Goal: Task Accomplishment & Management: Use online tool/utility

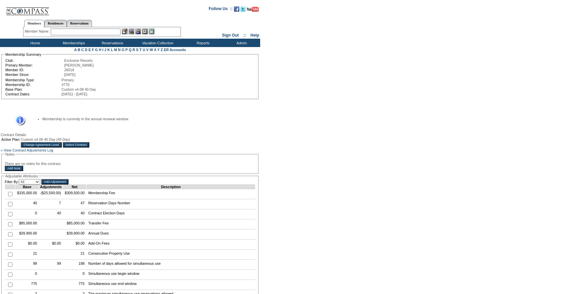
click at [9, 206] on input "checkbox" at bounding box center [10, 204] width 4 height 4
checkbox input "true"
click at [63, 184] on input "Add Adjustment" at bounding box center [54, 181] width 27 height 5
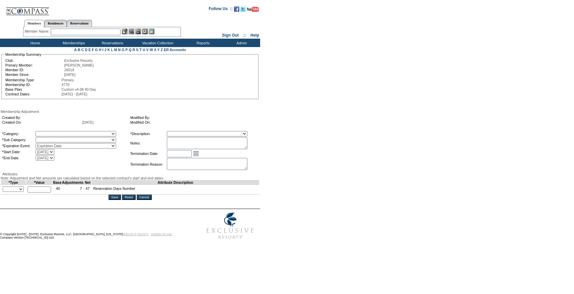
click at [196, 143] on textarea at bounding box center [207, 143] width 81 height 12
type textarea "[PERSON_NAME]'s case [DATE], converting 5 days from 24/25 to 1 AR in 25/26."
click at [301, 147] on form "Follow Us ::" at bounding box center [285, 122] width 571 height 241
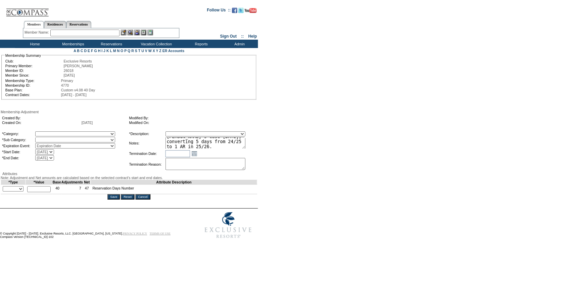
scroll to position [0, 0]
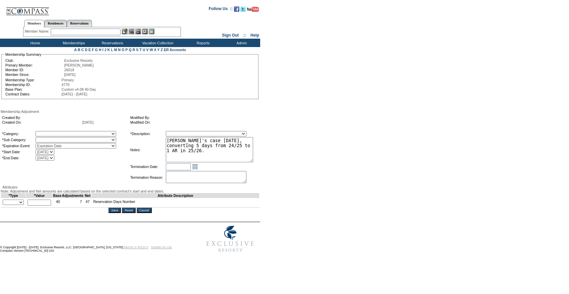
drag, startPoint x: 258, startPoint y: 148, endPoint x: 266, endPoint y: 164, distance: 17.9
click at [266, 164] on form "Follow Us ::" at bounding box center [283, 129] width 566 height 254
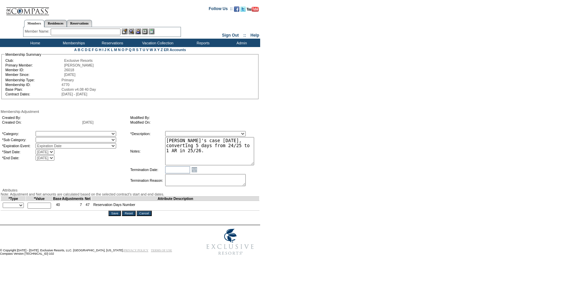
click at [233, 152] on textarea "[PERSON_NAME]'s case [DATE], converting 5 days from 24/25 to 1 AR in 25/26." at bounding box center [209, 151] width 89 height 28
click at [104, 132] on select "A La Carte Days Contract Election Days Converted Days Coronavirus Other Referra…" at bounding box center [76, 133] width 81 height 5
select select "1062"
click at [49, 132] on select "A La Carte Days Contract Election Days Converted Days Coronavirus Other Referra…" at bounding box center [76, 133] width 81 height 5
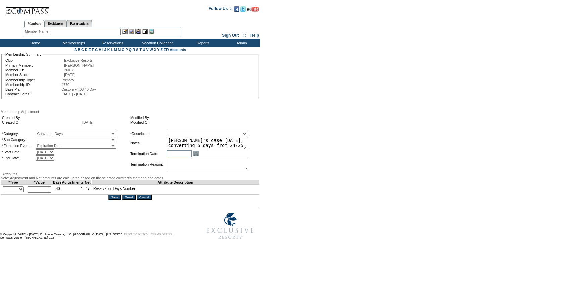
click at [62, 142] on select "Converted Days" at bounding box center [76, 139] width 81 height 5
select select "1069"
click at [49, 138] on select "Converted Days" at bounding box center [76, 139] width 81 height 5
click at [189, 133] on select "Membership/Transfer Fee Adjustment Membership Fee Adjustment Add-On Fee Adjustm…" at bounding box center [207, 133] width 81 height 5
select select "275"
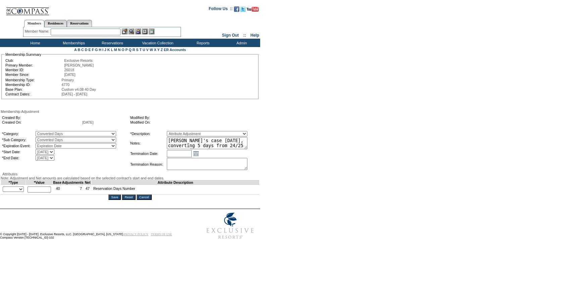
click at [179, 132] on select "Membership/Transfer Fee Adjustment Membership Fee Adjustment Add-On Fee Adjustm…" at bounding box center [207, 133] width 81 height 5
click at [17, 192] on select "+ - Override" at bounding box center [13, 188] width 21 height 5
select select "2"
click at [4, 192] on select "+ - Override" at bounding box center [13, 188] width 21 height 5
click at [41, 192] on input "text" at bounding box center [39, 189] width 23 height 6
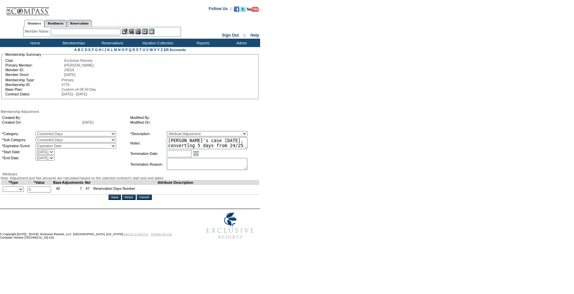
type input "5"
click at [206, 148] on textarea "[PERSON_NAME]'s case [DATE], converting 5 days from 24/25 to 1 AR in 25/26." at bounding box center [207, 143] width 81 height 12
click at [115, 200] on td "Membership Adjustment Created By: Created On: [DATE] Modified By: Modified On: …" at bounding box center [130, 154] width 259 height 90
click at [117, 200] on input "Save" at bounding box center [114, 196] width 12 height 5
